Goal: Information Seeking & Learning: Learn about a topic

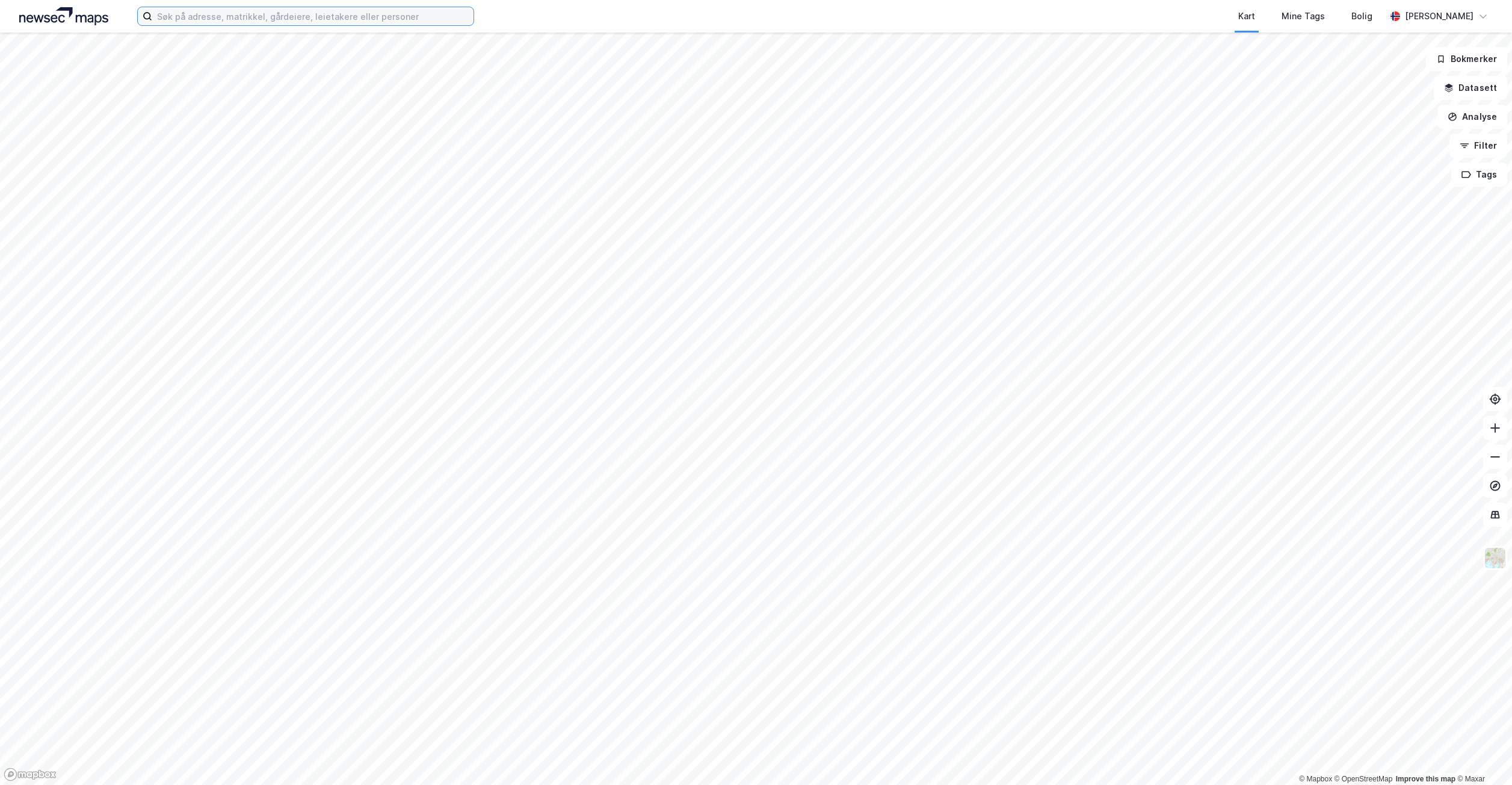
click at [370, 19] on input at bounding box center [312, 16] width 322 height 18
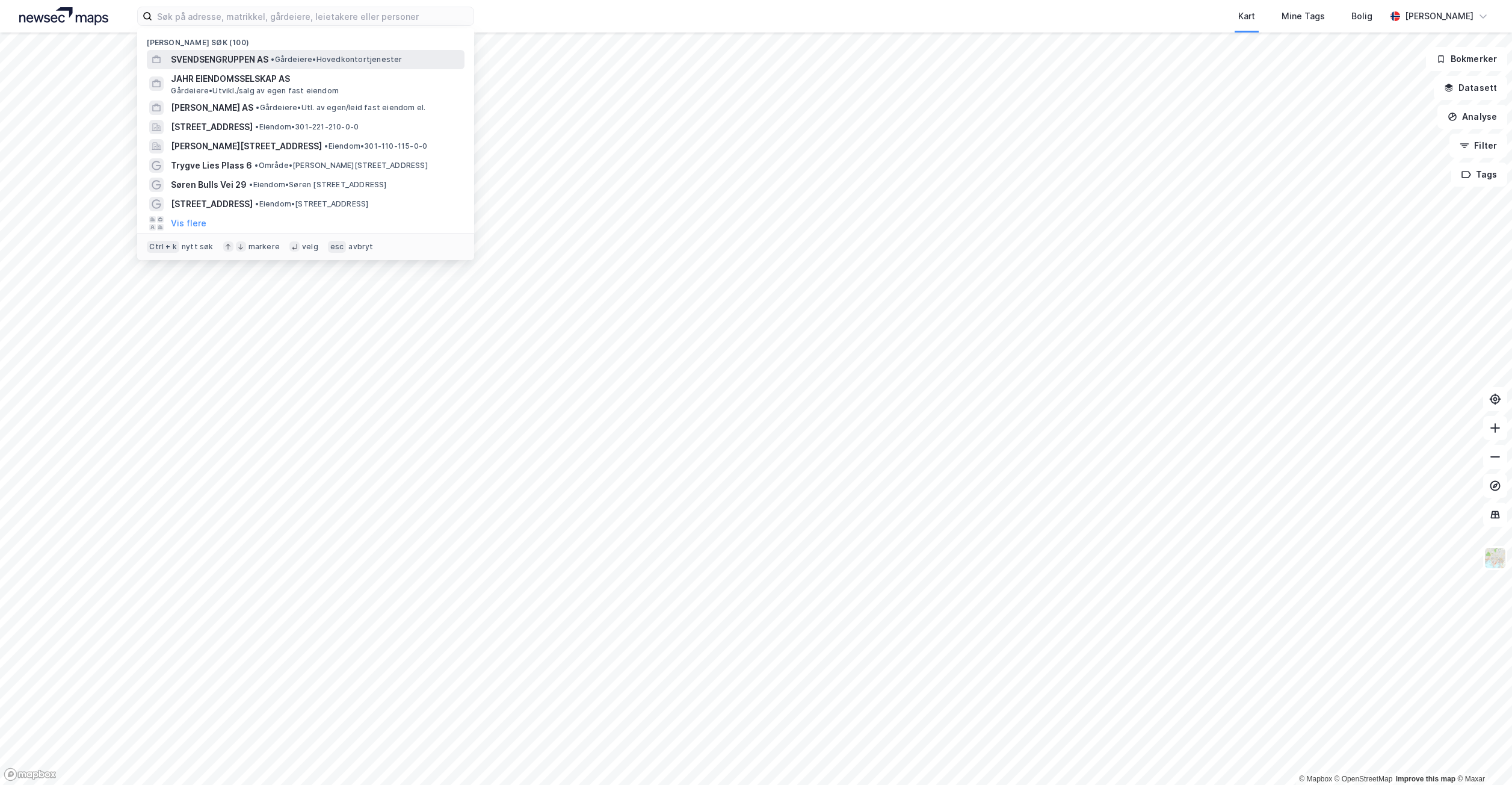
click at [279, 53] on div "SVENDSENGRUPPEN AS • Gårdeiere • Hovedkontortjenester" at bounding box center [317, 60] width 291 height 15
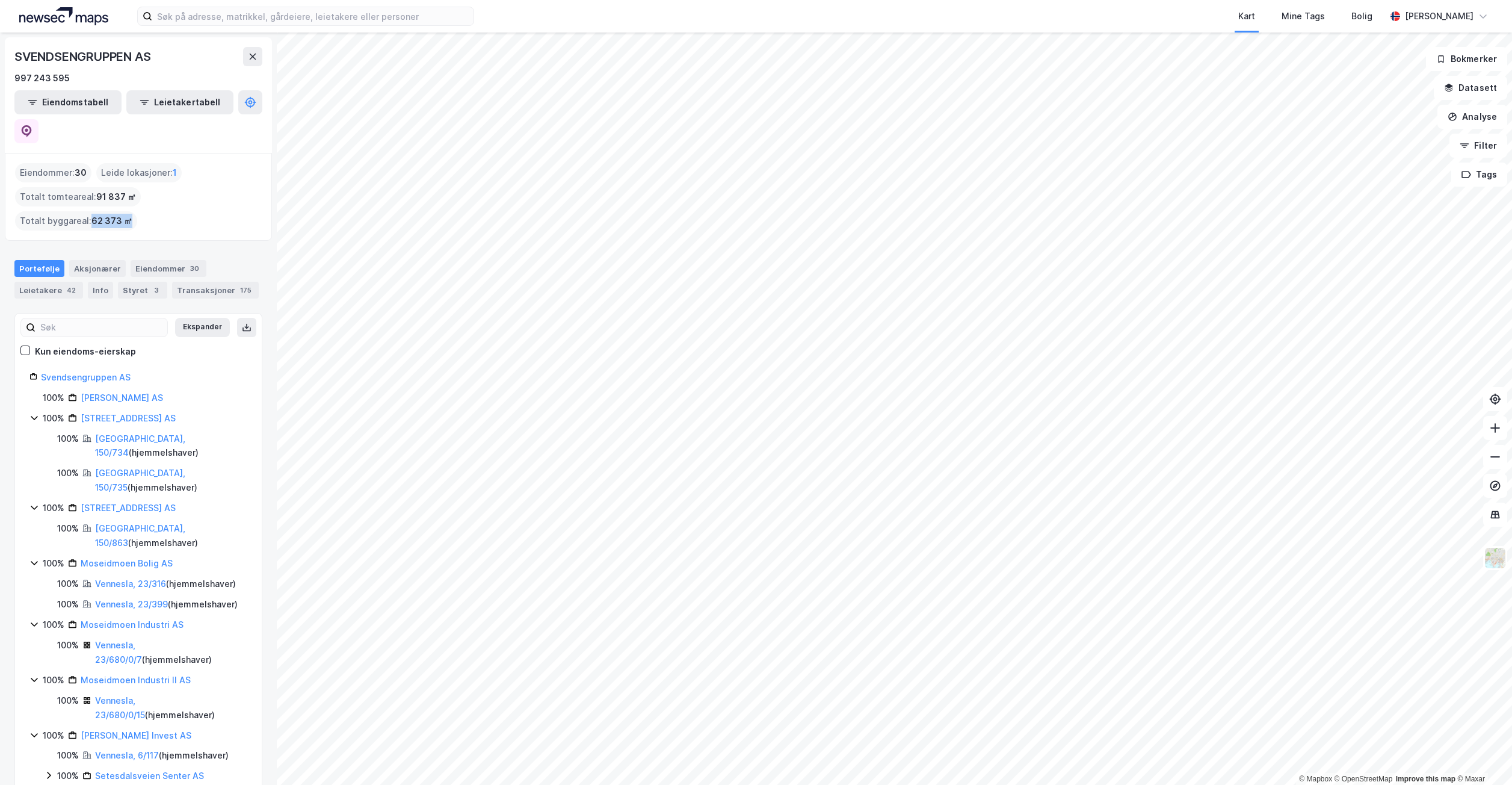
drag, startPoint x: 218, startPoint y: 165, endPoint x: 253, endPoint y: 168, distance: 35.1
click at [132, 214] on span "62 373 ㎡" at bounding box center [112, 221] width 41 height 15
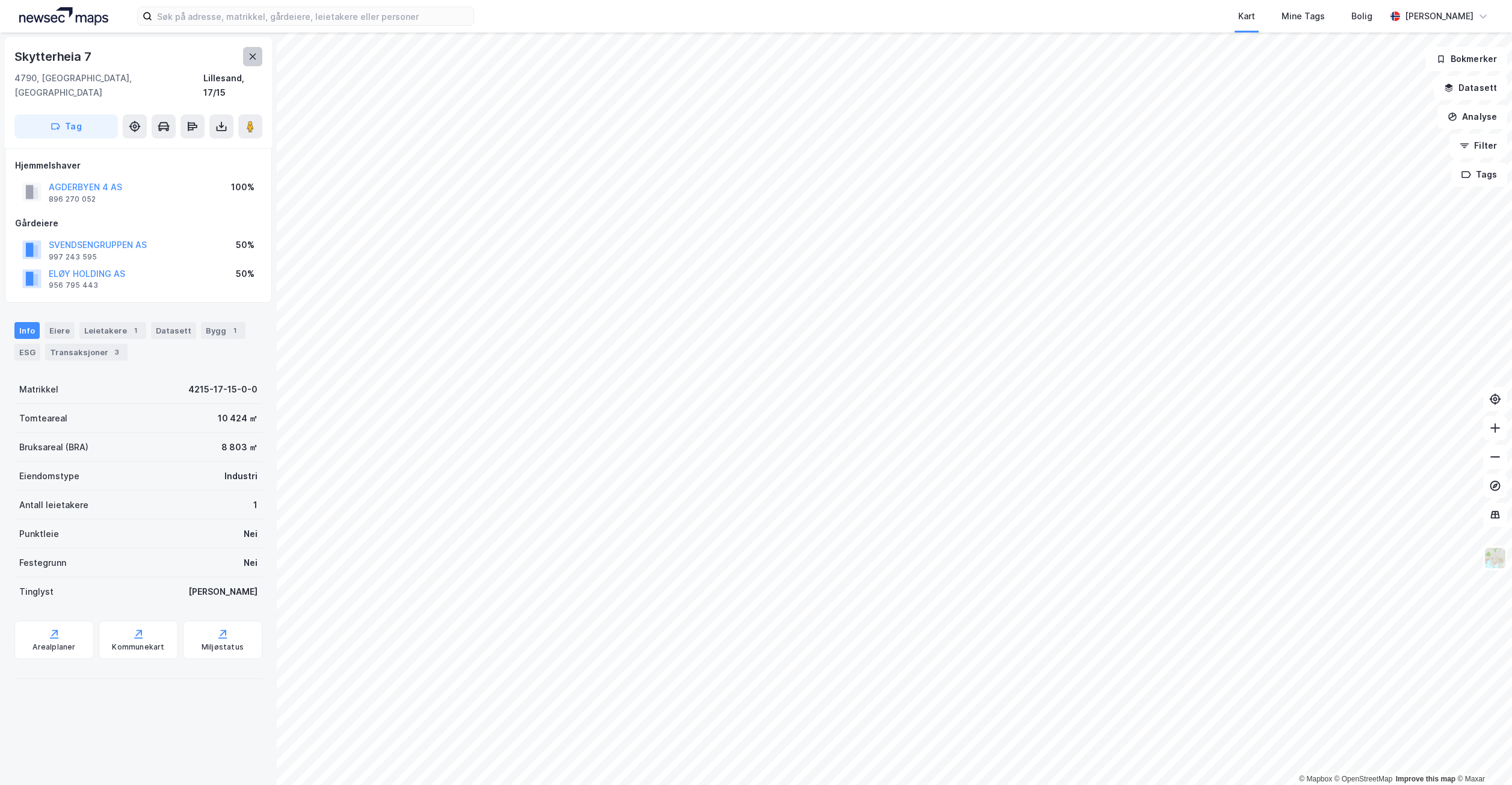
click at [243, 53] on button at bounding box center [252, 56] width 19 height 19
